Goal: Task Accomplishment & Management: Complete application form

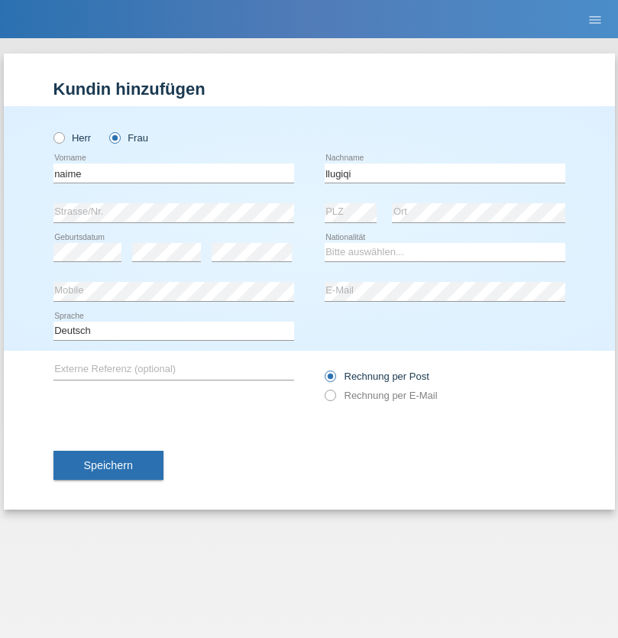
type input "llugiqi"
select select "CH"
radio input "true"
click at [174, 173] on input "text" at bounding box center [174, 173] width 241 height 19
type input "Bavusthigan"
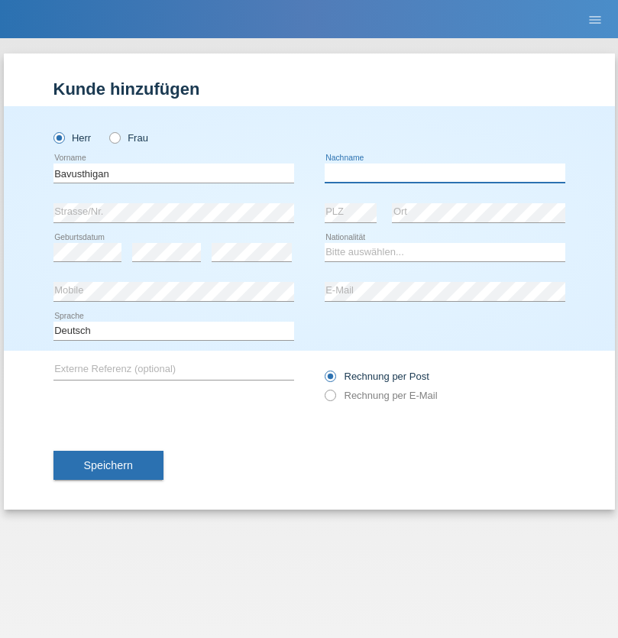
click at [445, 173] on input "text" at bounding box center [445, 173] width 241 height 19
type input "Sivalingarajah"
select select "CH"
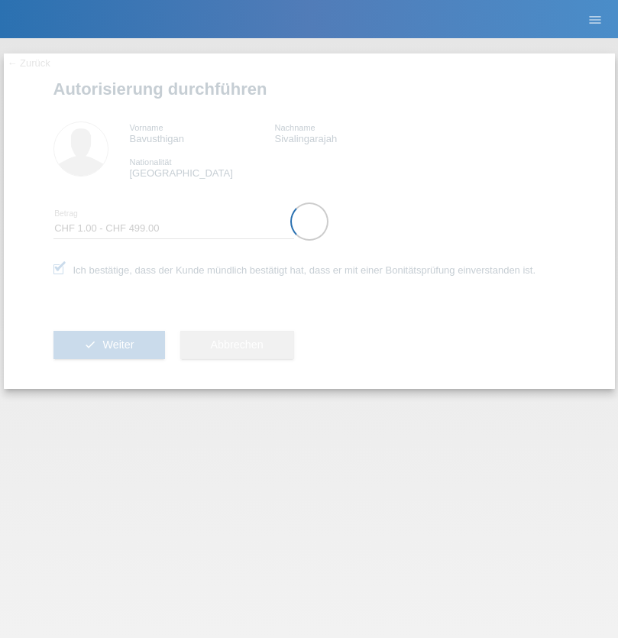
select select "1"
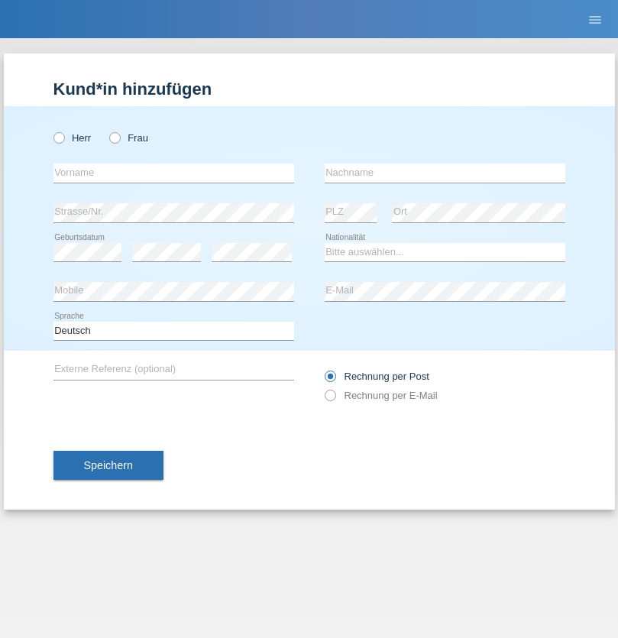
radio input "true"
click at [174, 173] on input "text" at bounding box center [174, 173] width 241 height 19
type input "Shanas"
click at [445, 173] on input "text" at bounding box center [445, 173] width 241 height 19
type input "Baranati"
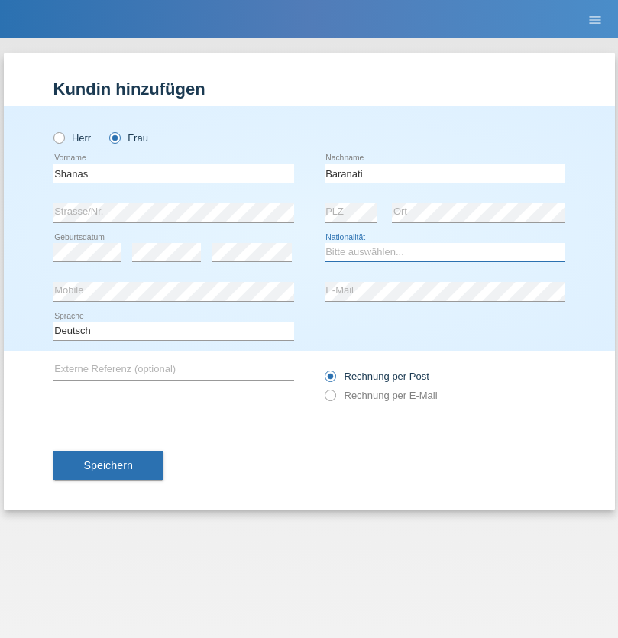
select select "CH"
radio input "true"
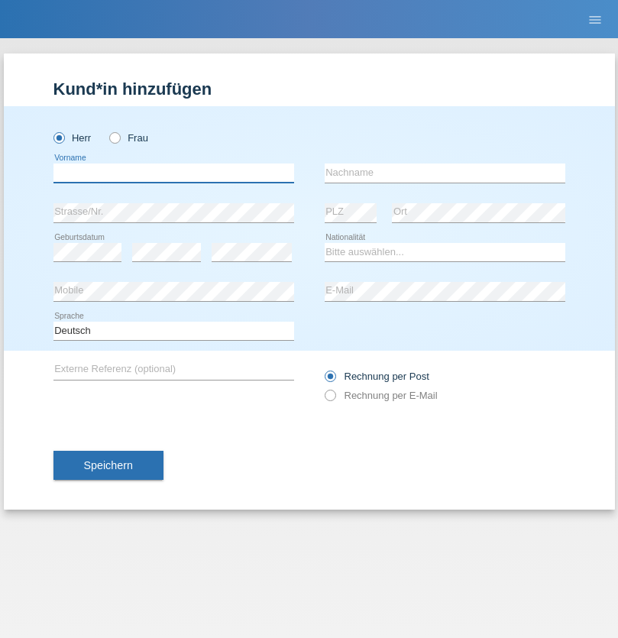
click at [174, 173] on input "text" at bounding box center [174, 173] width 241 height 19
type input "Khoshnaw"
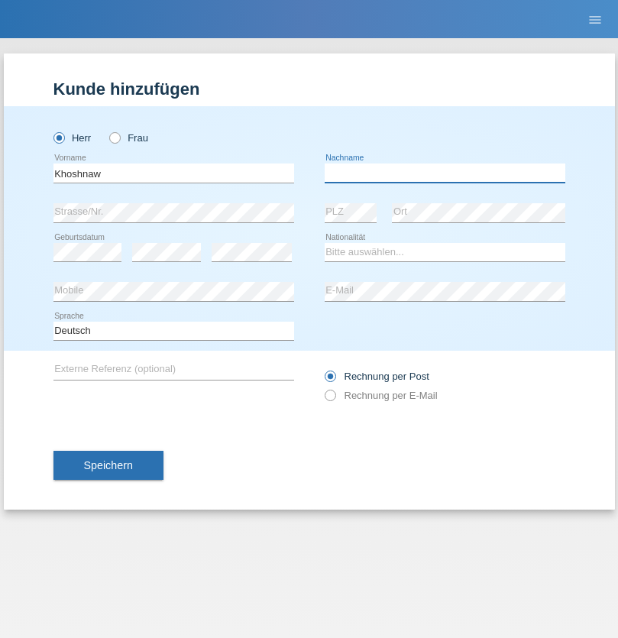
click at [445, 173] on input "text" at bounding box center [445, 173] width 241 height 19
type input "Abdulqadir"
select select "IR"
select select "C"
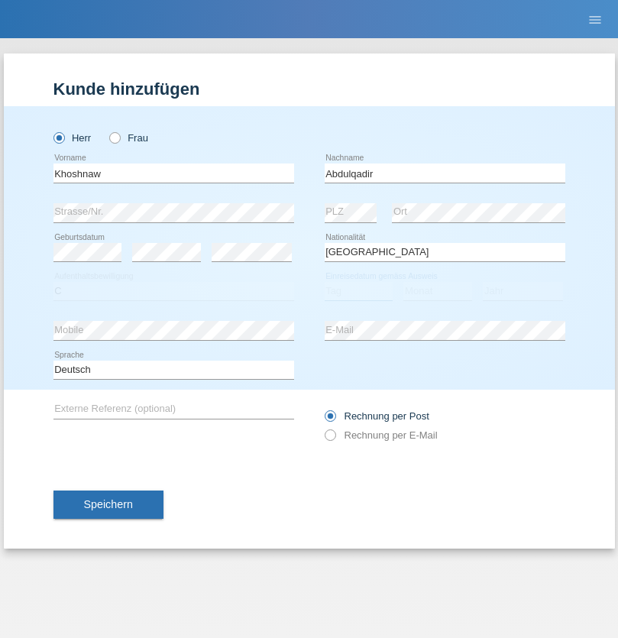
select select "03"
select select "09"
select select "2015"
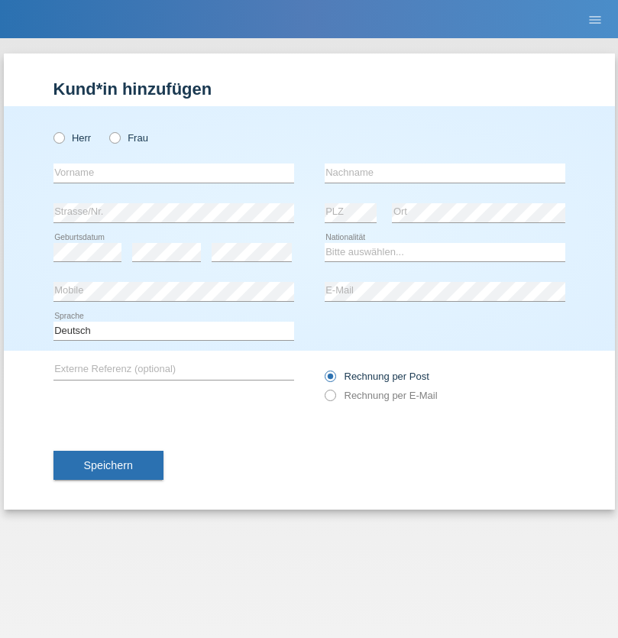
radio input "true"
click at [174, 173] on input "text" at bounding box center [174, 173] width 241 height 19
type input "Mustafa"
click at [445, 173] on input "text" at bounding box center [445, 173] width 241 height 19
type input "Sokol"
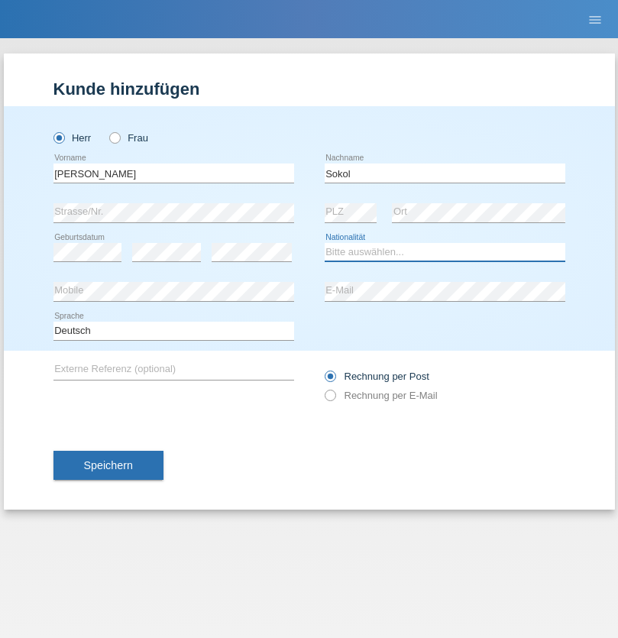
select select "XK"
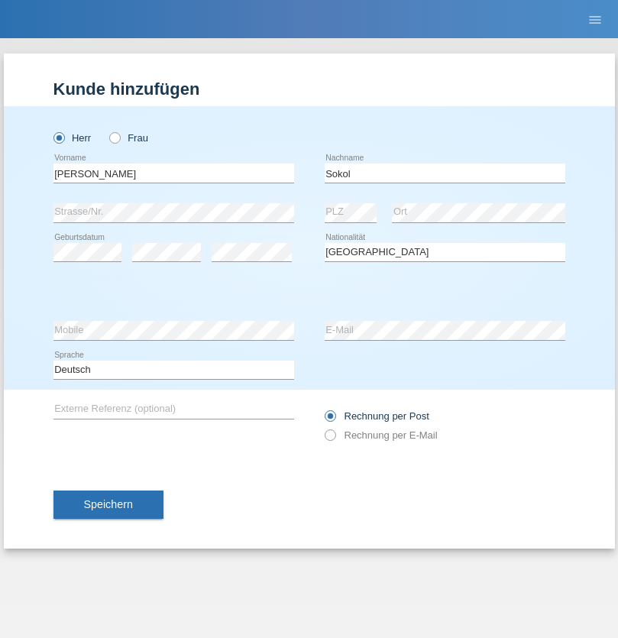
select select "C"
select select "02"
select select "08"
select select "1988"
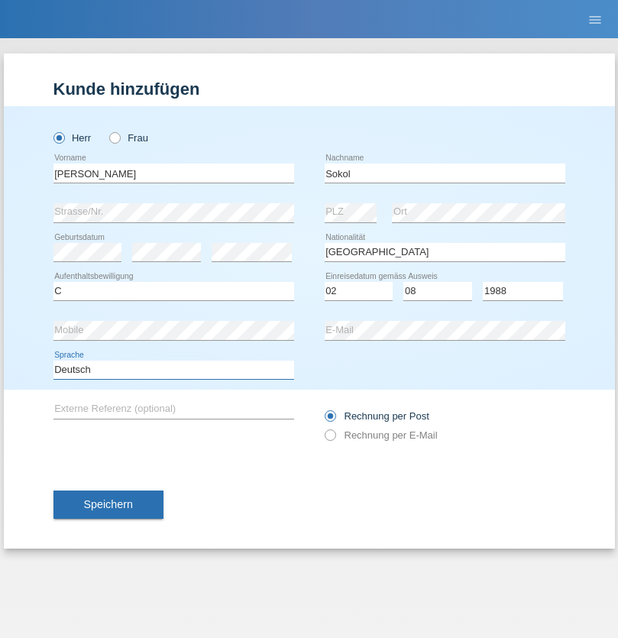
select select "en"
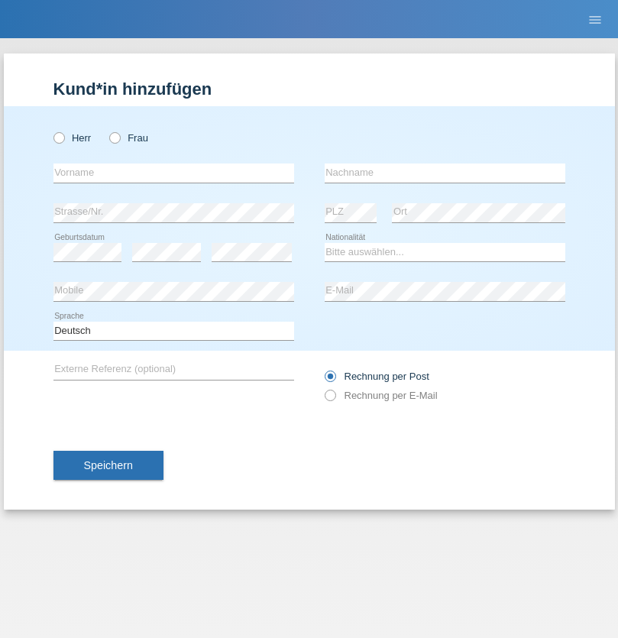
radio input "true"
click at [174, 173] on input "text" at bounding box center [174, 173] width 241 height 19
type input "Mustafa"
click at [445, 173] on input "text" at bounding box center [445, 173] width 241 height 19
type input "Sokol"
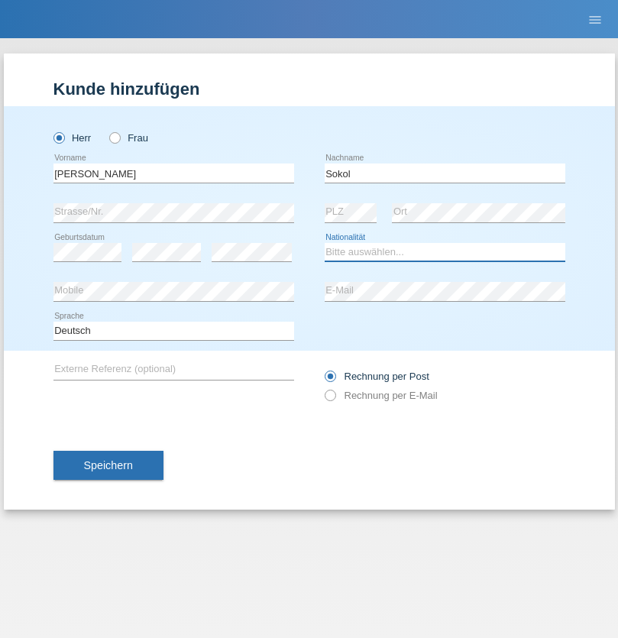
select select "XK"
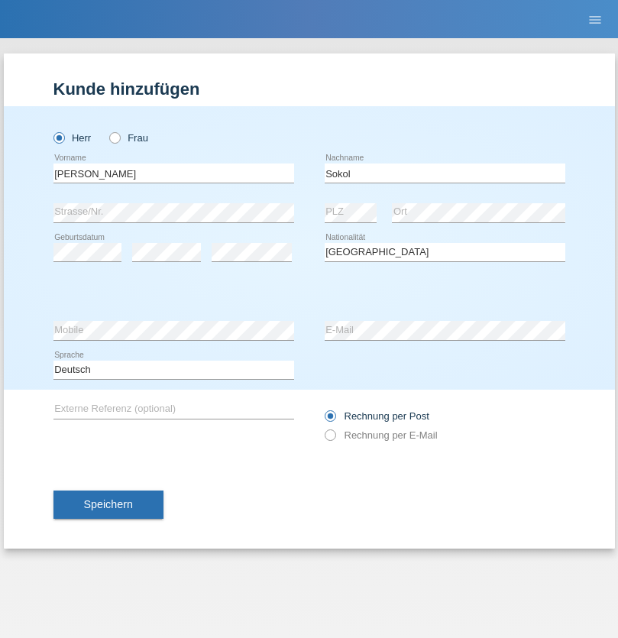
select select "C"
select select "02"
select select "08"
select select "1988"
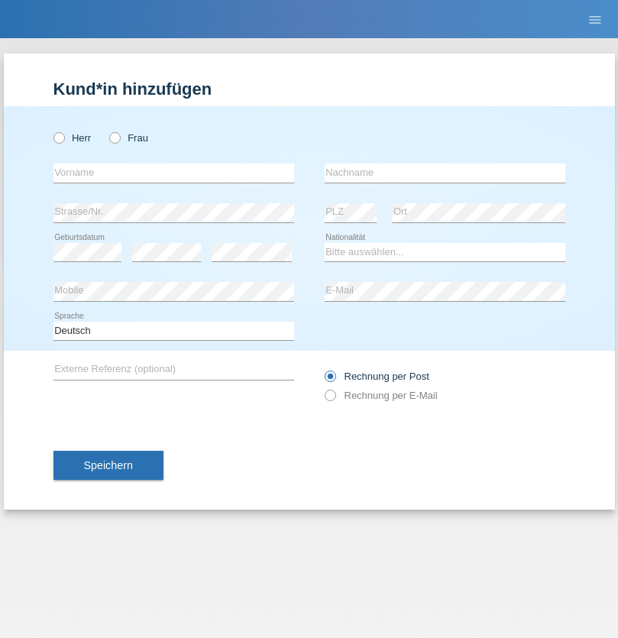
radio input "true"
click at [174, 173] on input "text" at bounding box center [174, 173] width 241 height 19
type input "[PERSON_NAME]"
click at [445, 173] on input "text" at bounding box center [445, 173] width 241 height 19
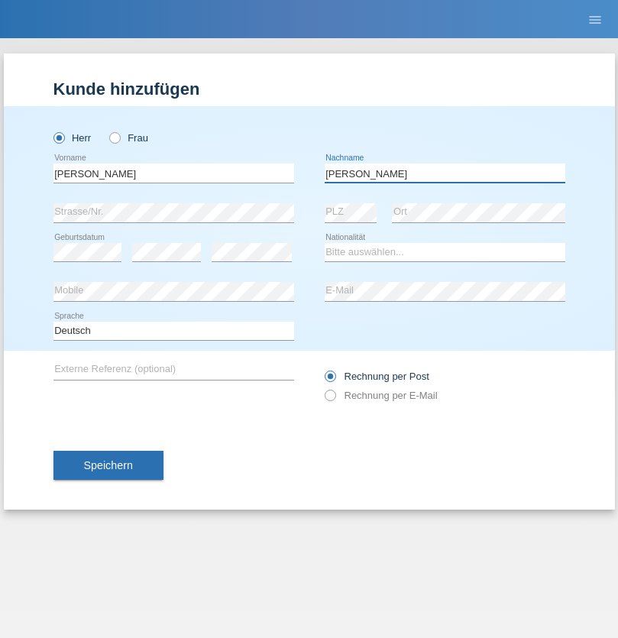
type input "[PERSON_NAME]"
select select "PL"
select select "C"
select select "11"
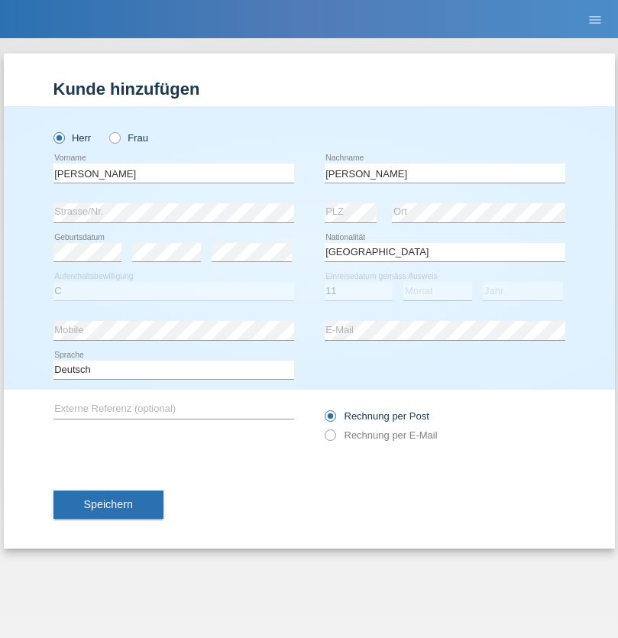
select select "01"
select select "2007"
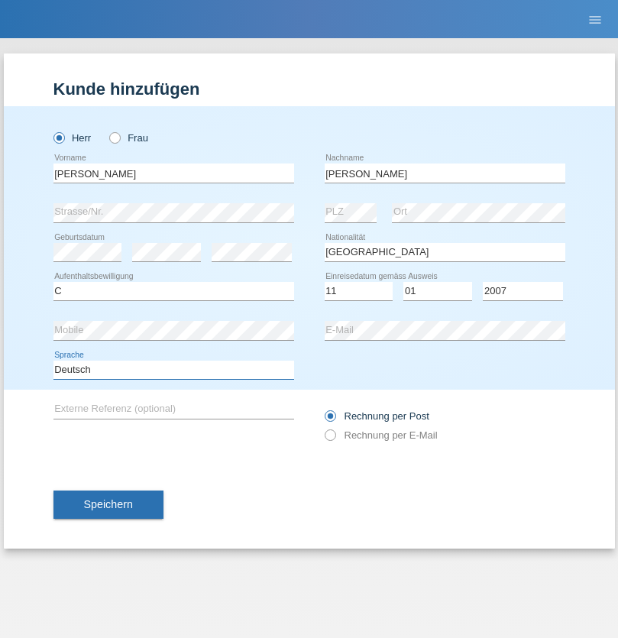
select select "en"
